Goal: Check status: Check status

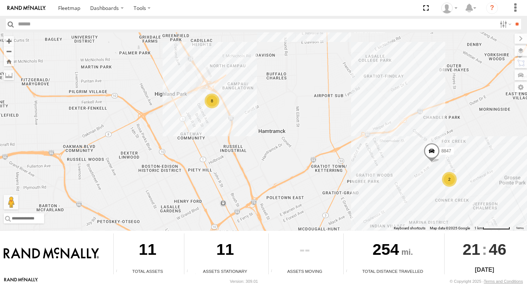
click at [212, 104] on div "8" at bounding box center [211, 100] width 15 height 15
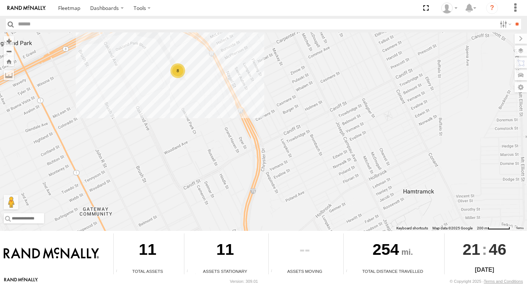
drag, startPoint x: 168, startPoint y: 62, endPoint x: 170, endPoint y: 55, distance: 7.7
click at [170, 55] on div "8847 8" at bounding box center [263, 131] width 527 height 198
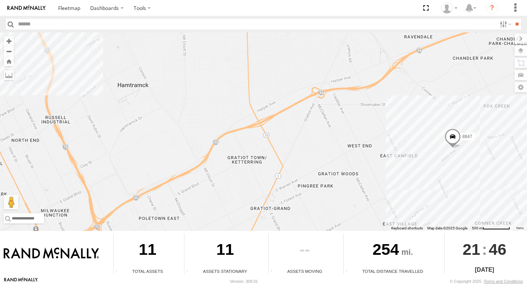
drag, startPoint x: 227, startPoint y: 161, endPoint x: 38, endPoint y: 92, distance: 200.7
click at [38, 92] on div "8847 8" at bounding box center [263, 131] width 527 height 198
